Goal: Transaction & Acquisition: Obtain resource

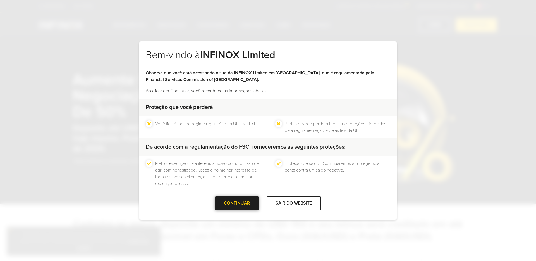
click at [237, 203] on div at bounding box center [237, 203] width 0 height 0
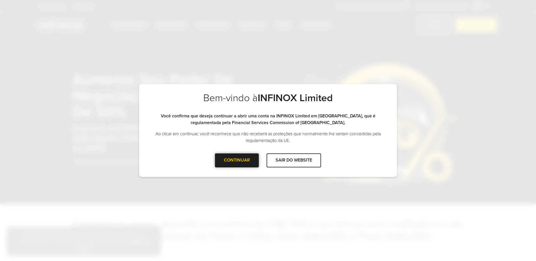
click at [231, 159] on div "CONTINUAR" at bounding box center [237, 160] width 44 height 14
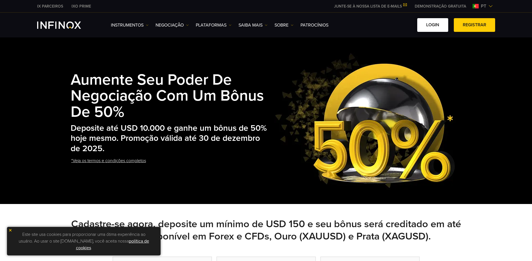
click at [434, 25] on link "Login" at bounding box center [432, 25] width 31 height 14
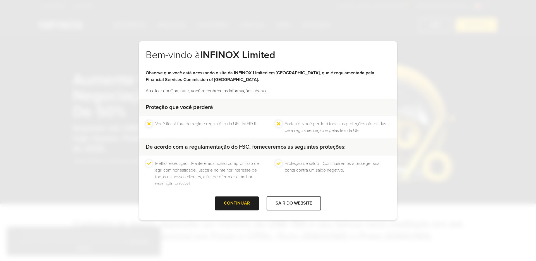
click at [121, 111] on div "Bem-vindo à INFINOX Limited Observe que você está acessando o site da INFINOX L…" at bounding box center [268, 130] width 536 height 261
click at [283, 203] on div "SAIR DO WEBSITE" at bounding box center [294, 203] width 54 height 14
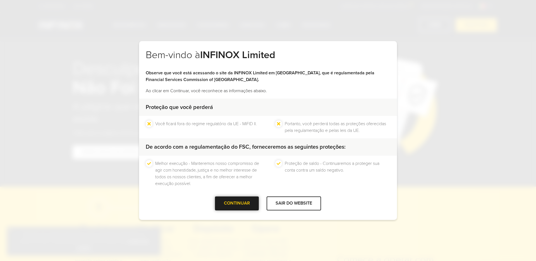
click at [237, 203] on div at bounding box center [237, 203] width 0 height 0
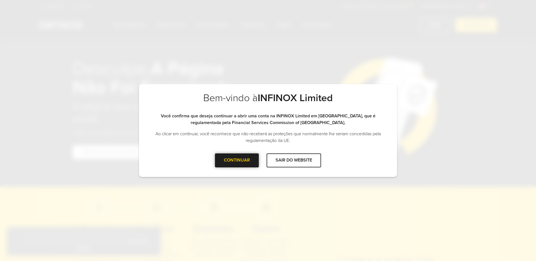
click at [240, 162] on div "CONTINUAR" at bounding box center [237, 160] width 44 height 14
